Goal: Obtain resource: Download file/media

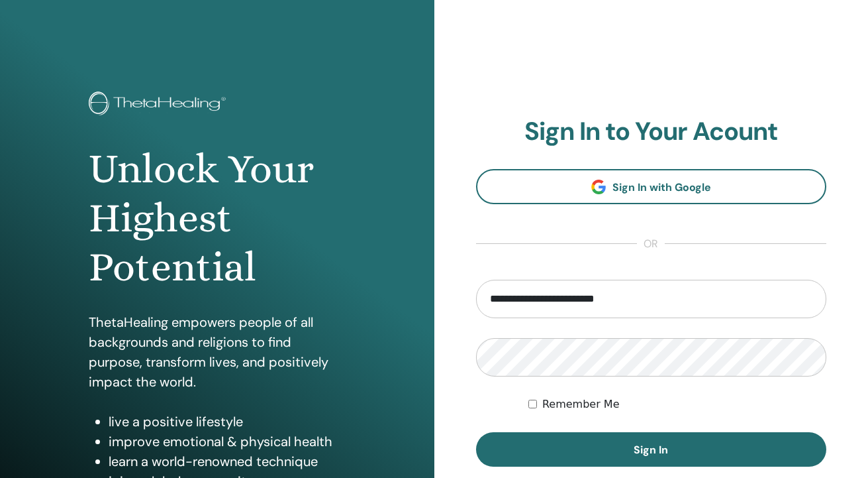
type input "**********"
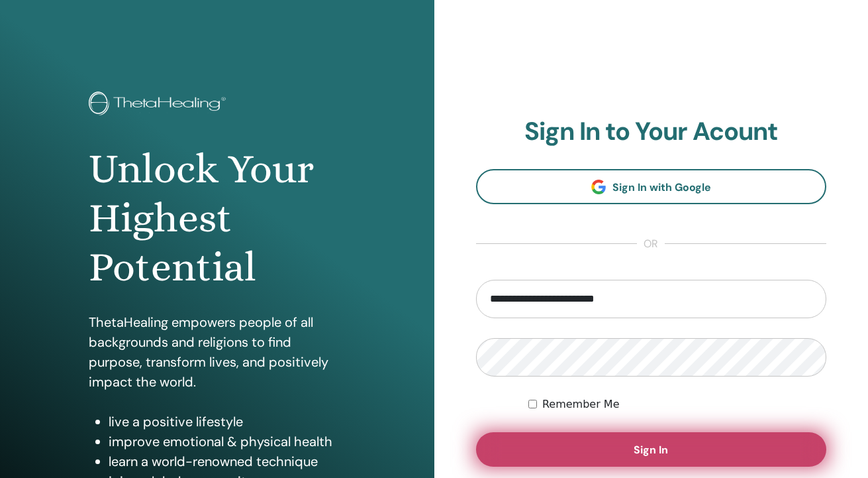
click at [641, 449] on span "Sign In" at bounding box center [651, 450] width 34 height 14
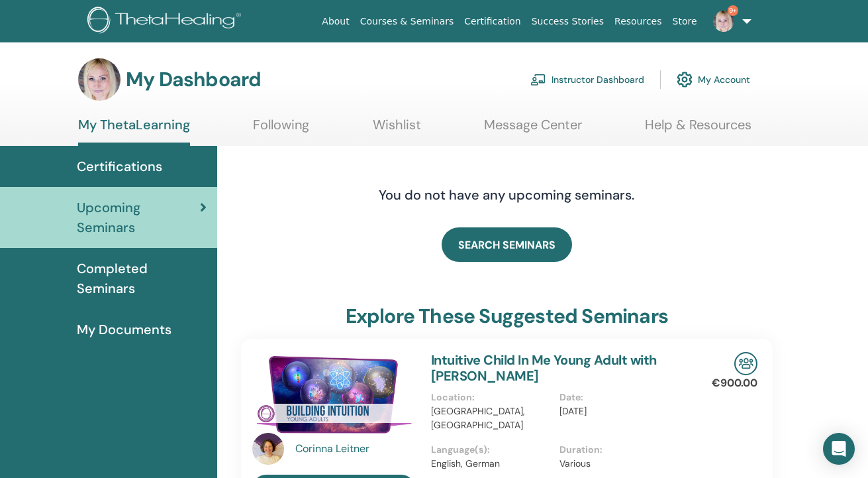
click at [594, 78] on link "Instructor Dashboard" at bounding box center [588, 79] width 114 height 29
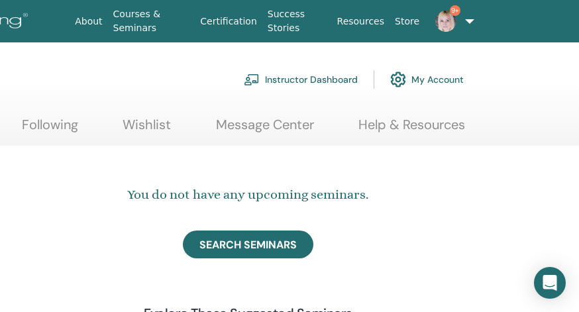
scroll to position [0, 216]
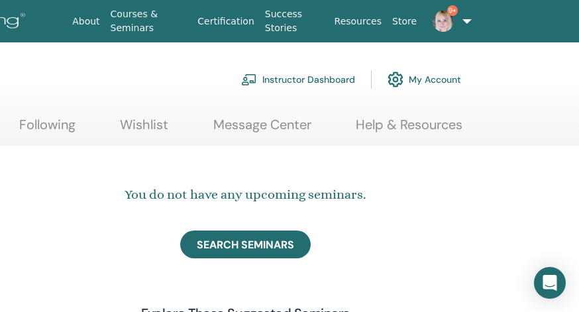
click at [460, 20] on link "9+" at bounding box center [445, 21] width 46 height 42
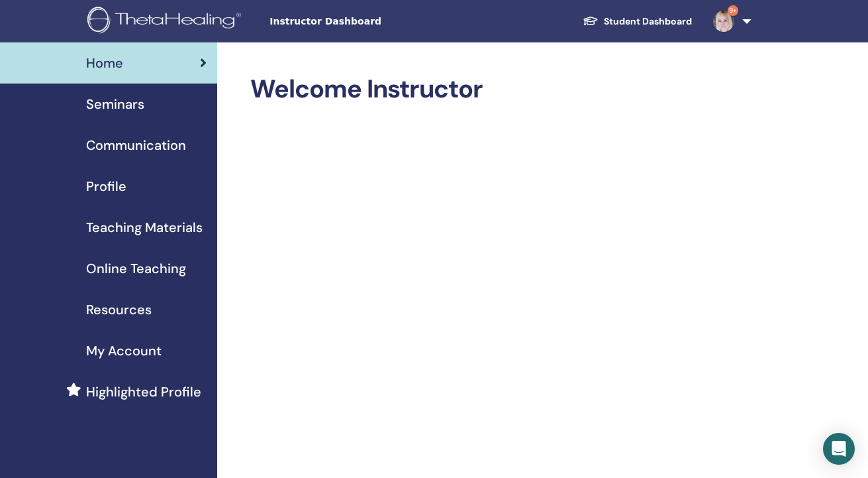
click at [143, 228] on span "Teaching Materials" at bounding box center [144, 227] width 117 height 20
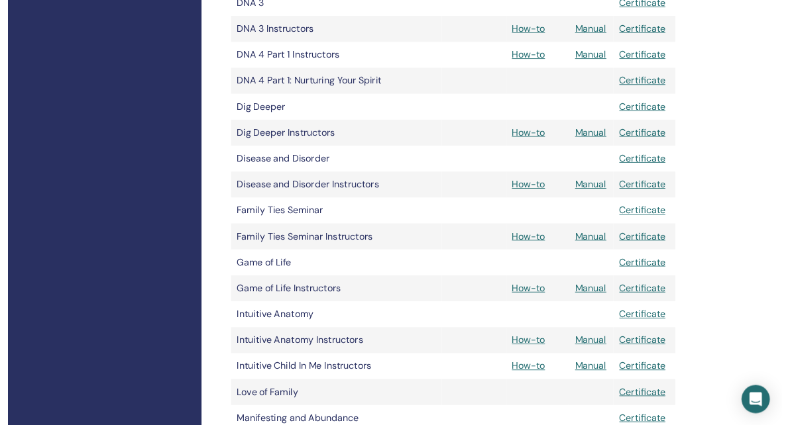
scroll to position [574, 0]
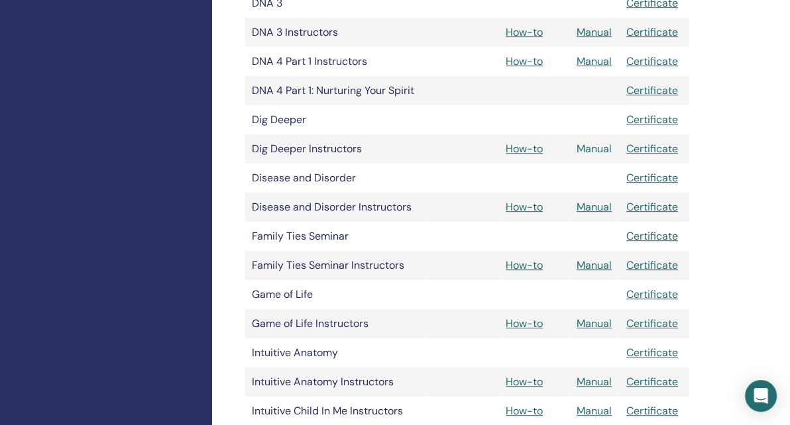
click at [593, 151] on link "Manual" at bounding box center [593, 149] width 35 height 14
